Goal: Find specific page/section: Find specific page/section

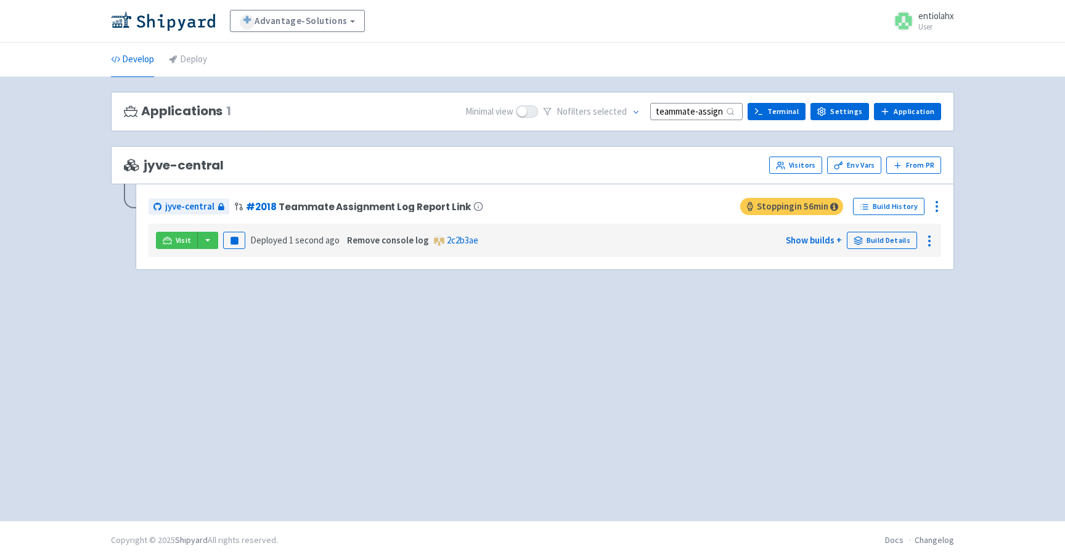
click at [661, 115] on input "teammate-assignment-log-button" at bounding box center [696, 111] width 92 height 17
click at [667, 115] on input "teammate-assignment-log-button" at bounding box center [696, 111] width 92 height 17
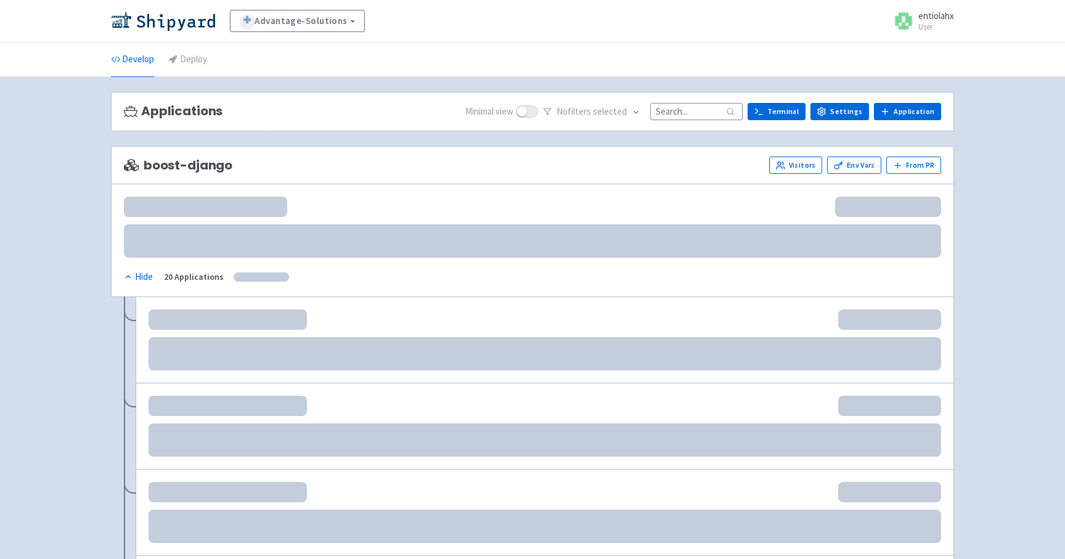
click at [703, 109] on input at bounding box center [696, 111] width 92 height 17
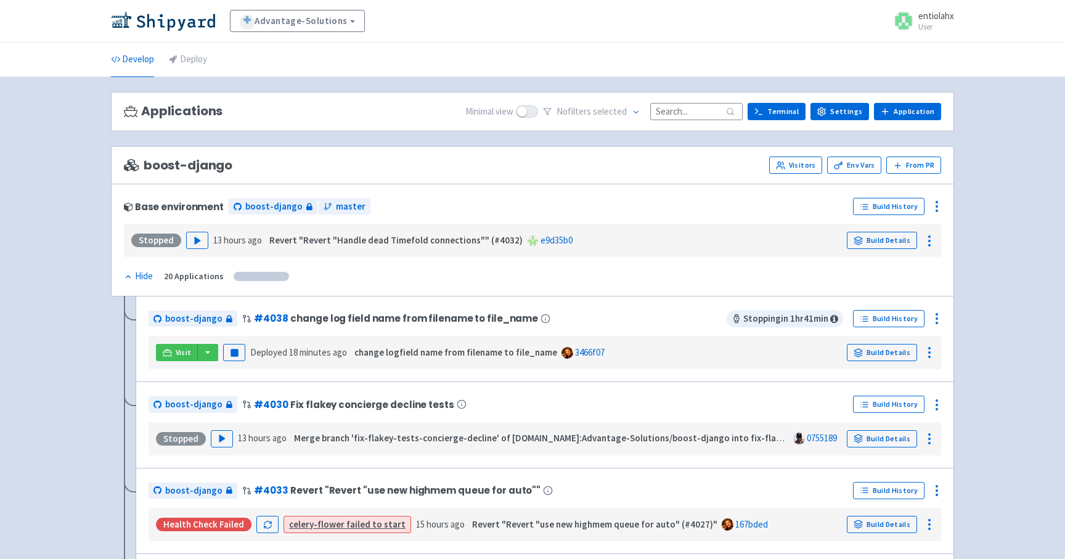
paste input "teammate-assignment-log-button"
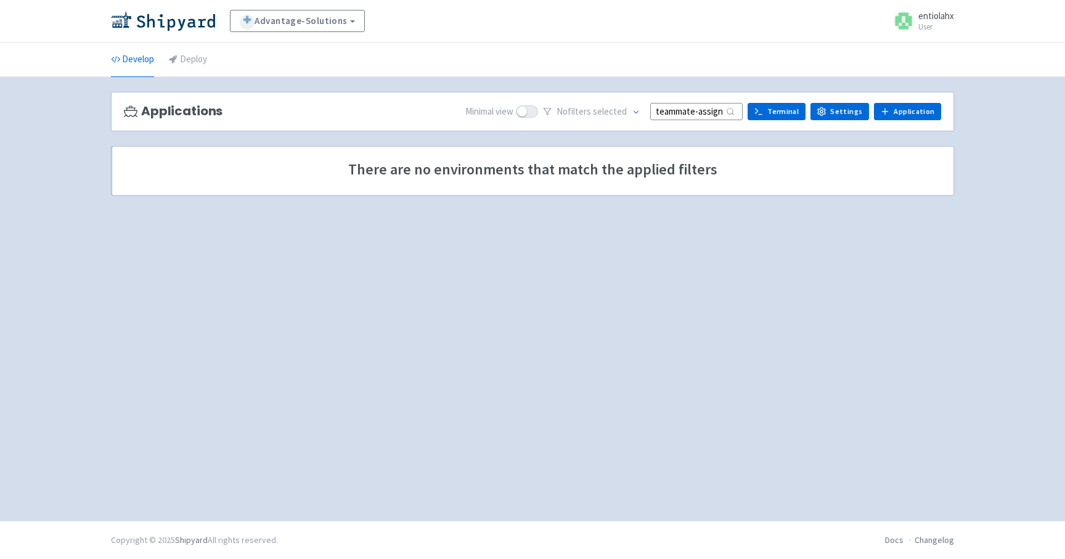
scroll to position [0, 64]
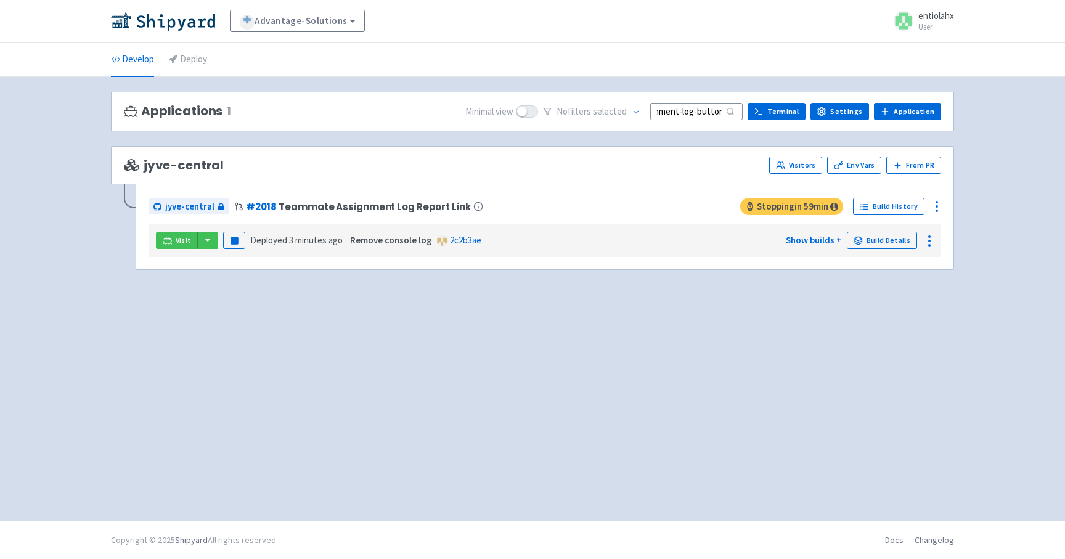
type input "teammate-assignment-log-button"
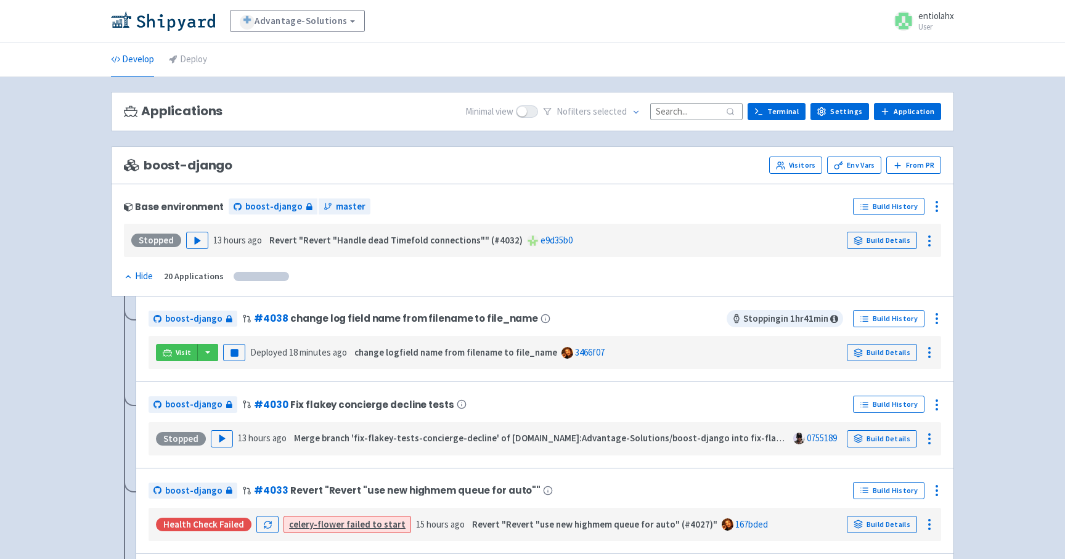
click at [689, 116] on input at bounding box center [696, 111] width 92 height 17
paste input "teammate-assignment-log-button"
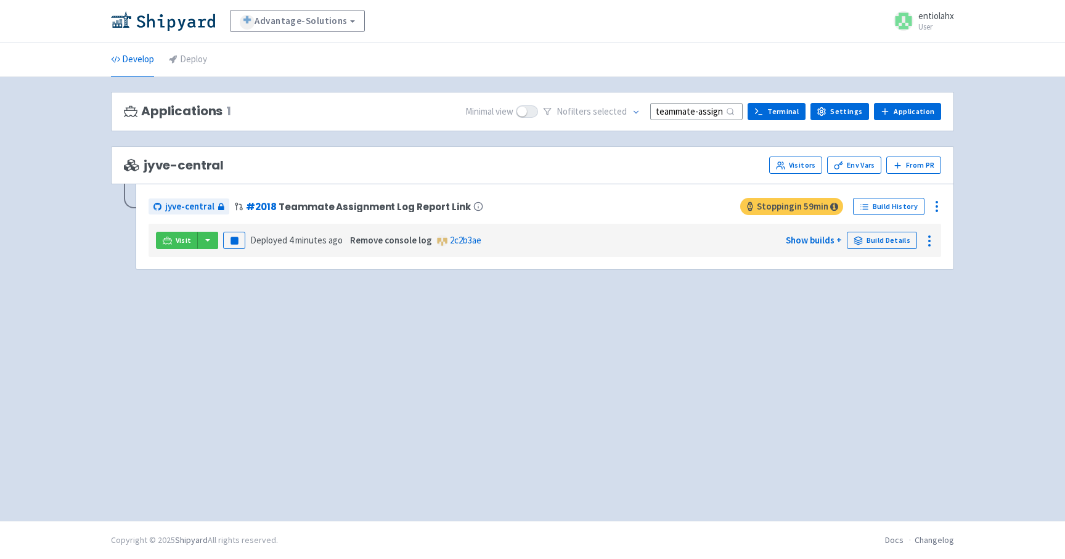
scroll to position [0, 64]
type input "teammate-assignment-log-button"
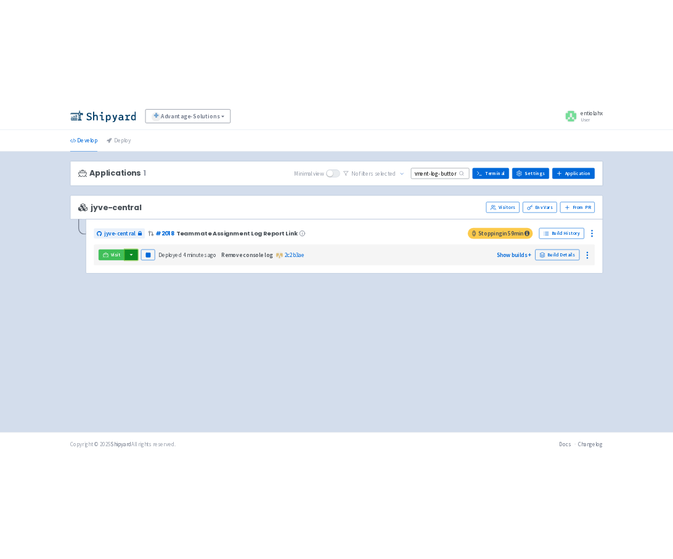
scroll to position [0, 0]
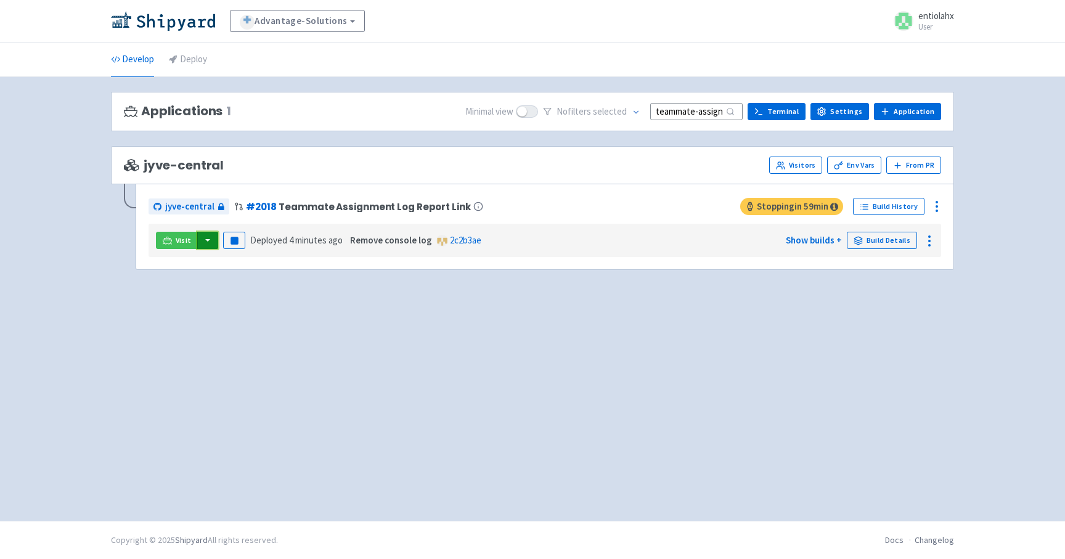
click at [206, 244] on button "button" at bounding box center [207, 240] width 21 height 17
click at [230, 285] on link "jyve-central (react)" at bounding box center [261, 284] width 129 height 19
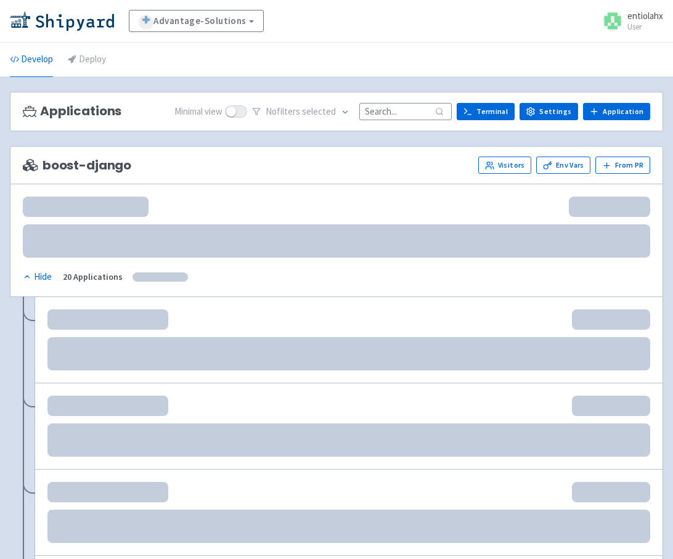
click at [415, 113] on input at bounding box center [405, 111] width 92 height 17
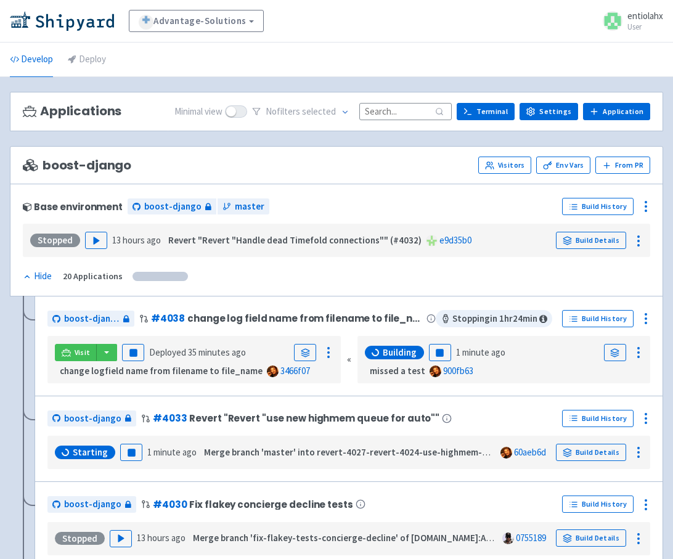
paste input "teammate-assignment-log-button"
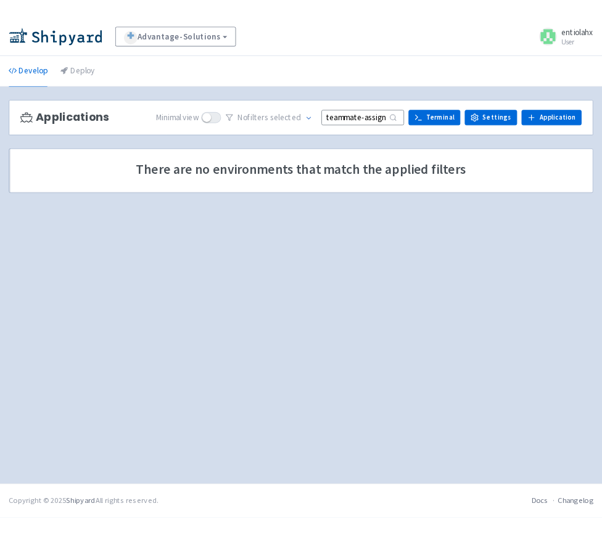
scroll to position [0, 64]
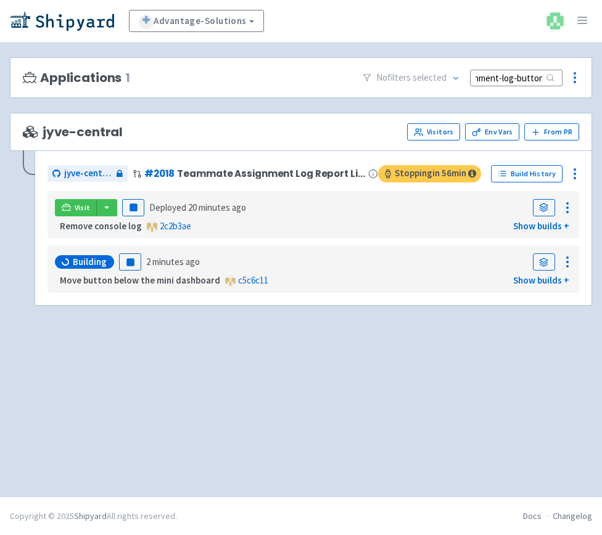
type input "teammate-assignment-log-button"
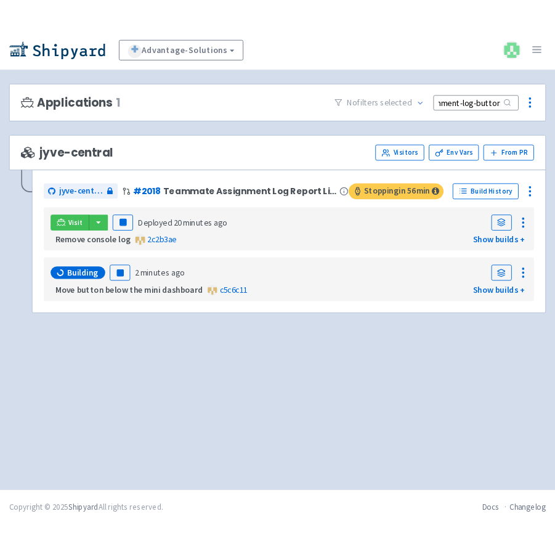
scroll to position [0, 0]
